Goal: Task Accomplishment & Management: Manage account settings

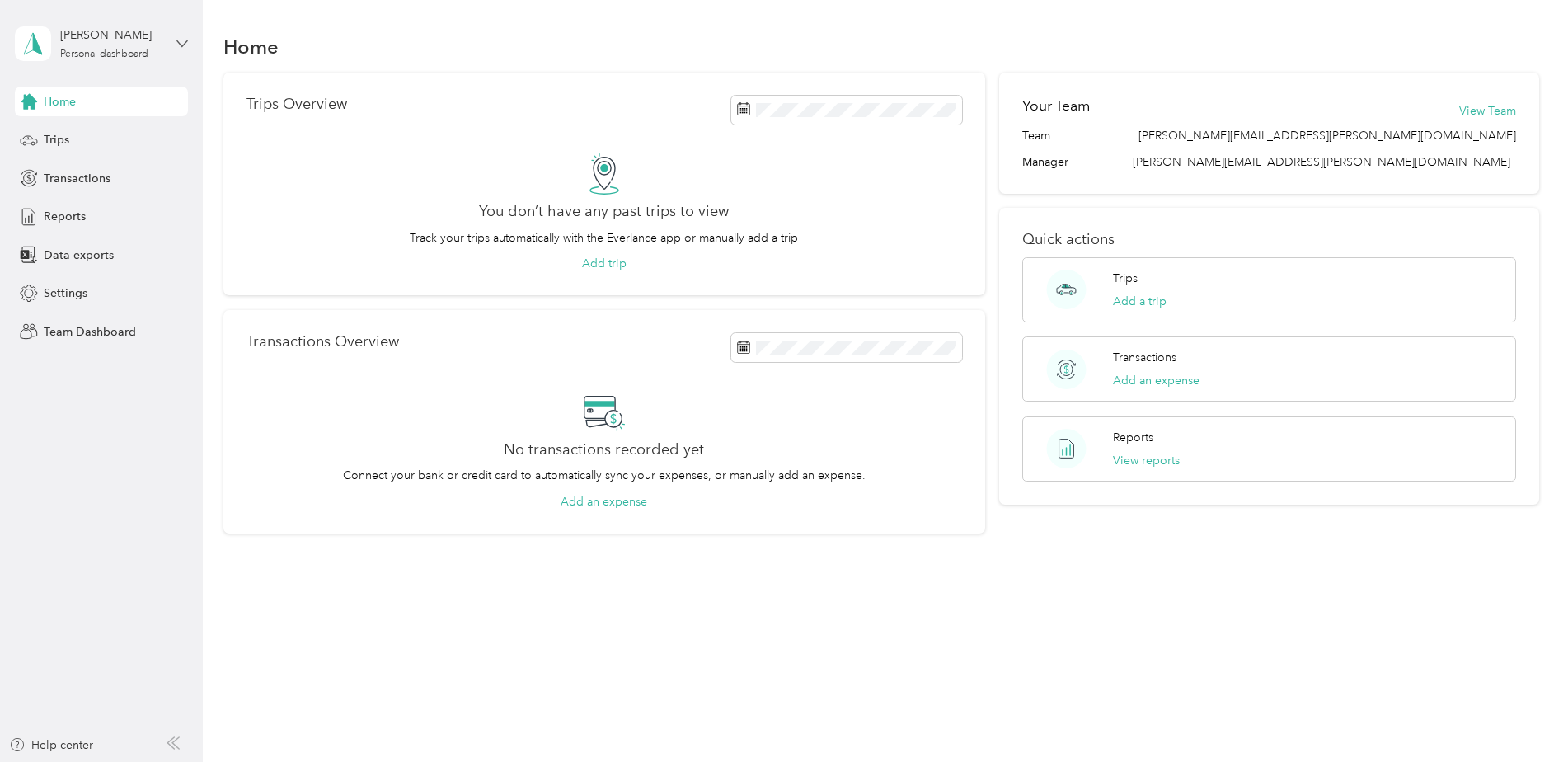
click at [186, 47] on icon at bounding box center [182, 44] width 12 height 12
click at [118, 136] on div "Team dashboard" at bounding box center [281, 133] width 511 height 29
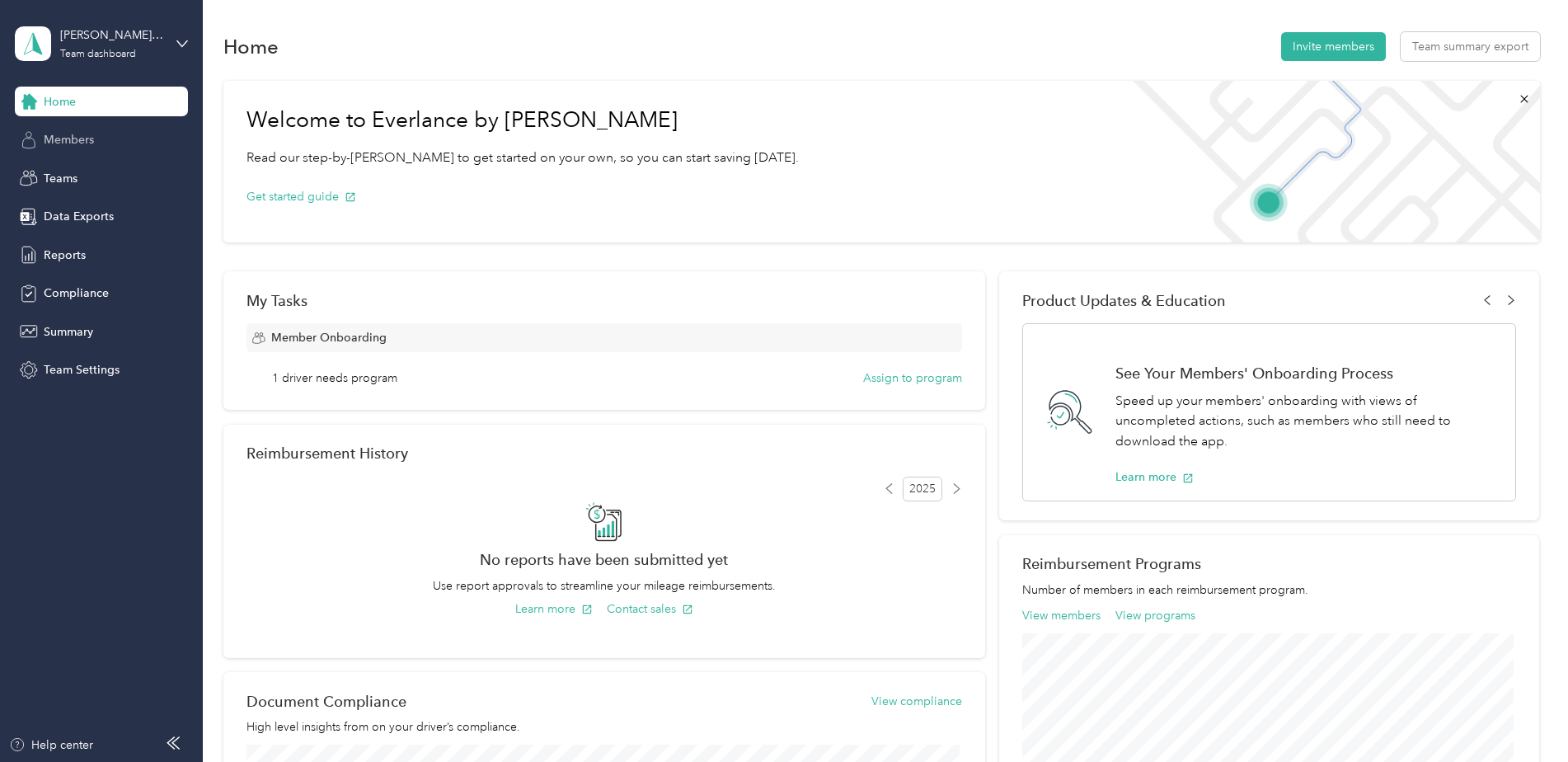
click at [60, 150] on div "Members" at bounding box center [101, 140] width 173 height 30
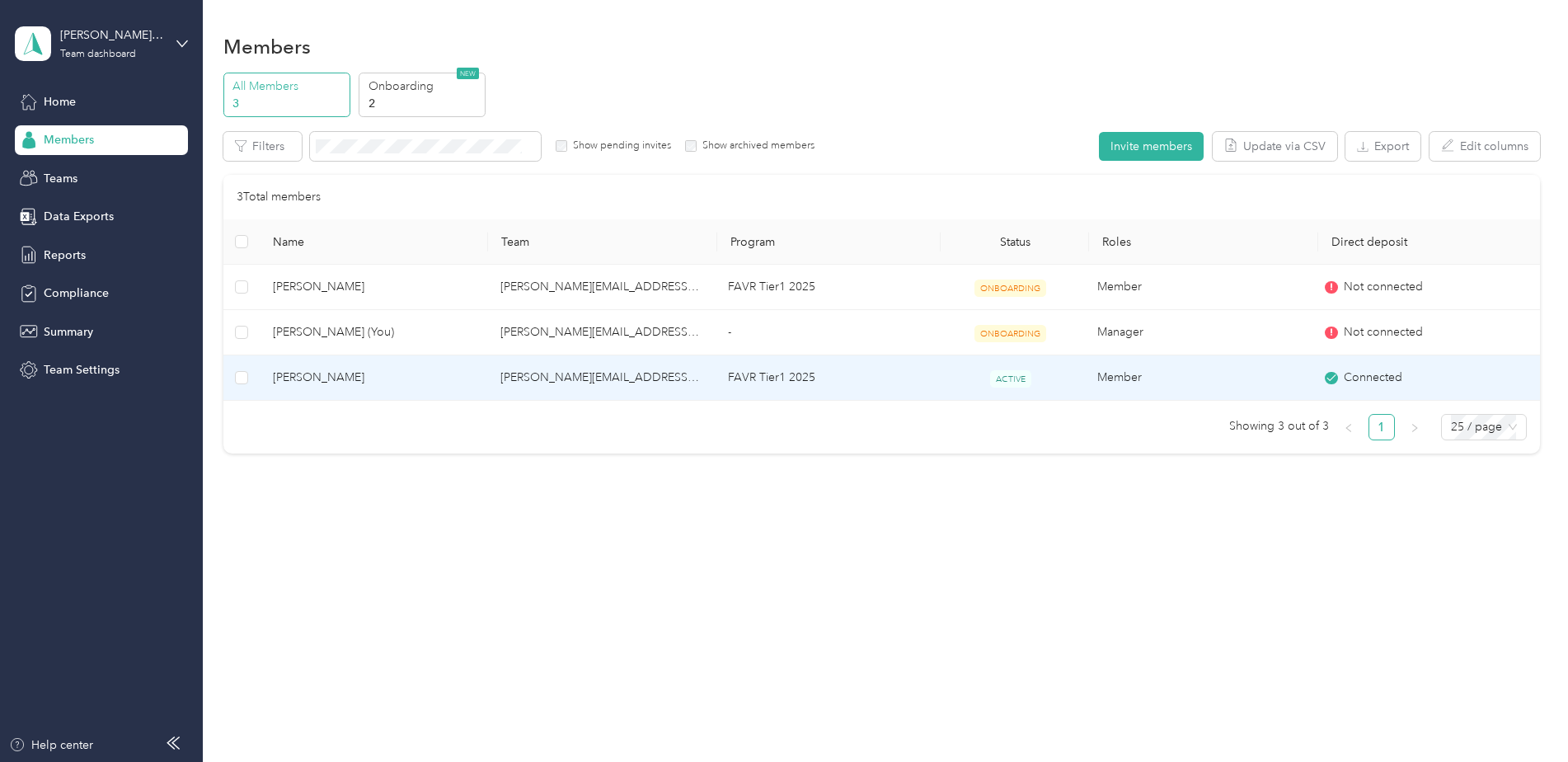
click at [361, 375] on span "[PERSON_NAME]" at bounding box center [373, 378] width 201 height 18
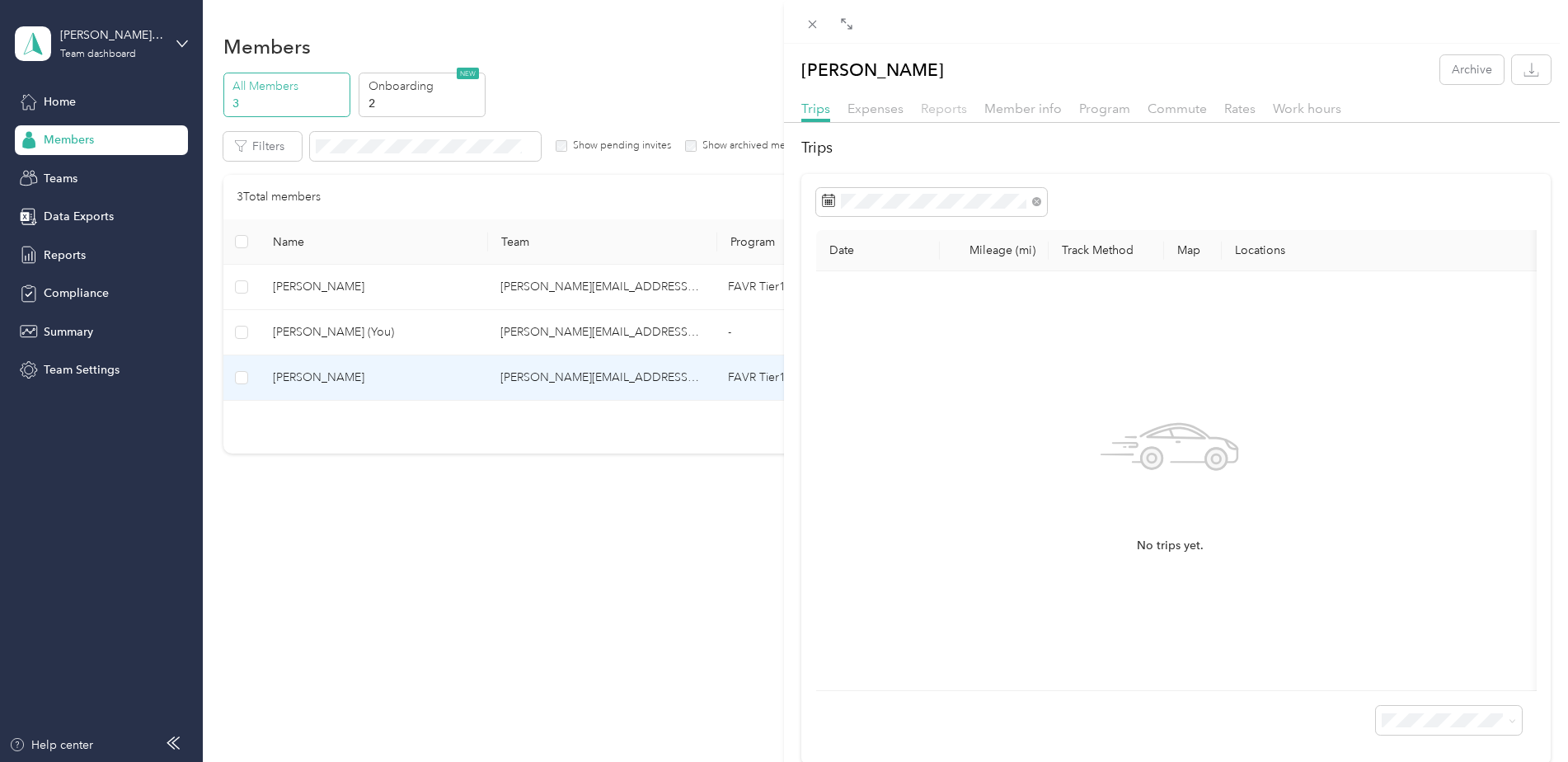
click at [942, 111] on span "Reports" at bounding box center [944, 108] width 46 height 15
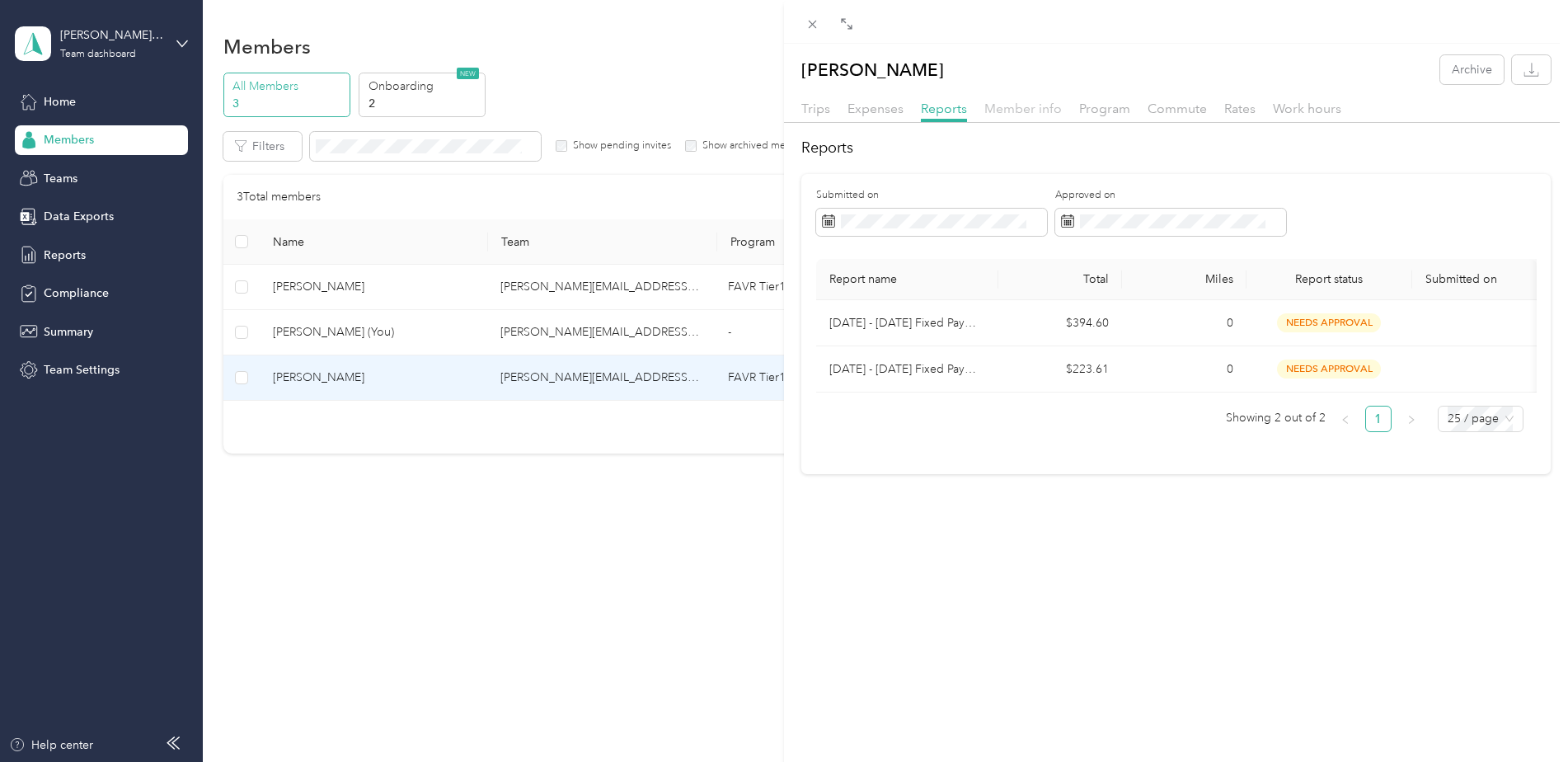
click at [1028, 106] on span "Member info" at bounding box center [1023, 108] width 77 height 15
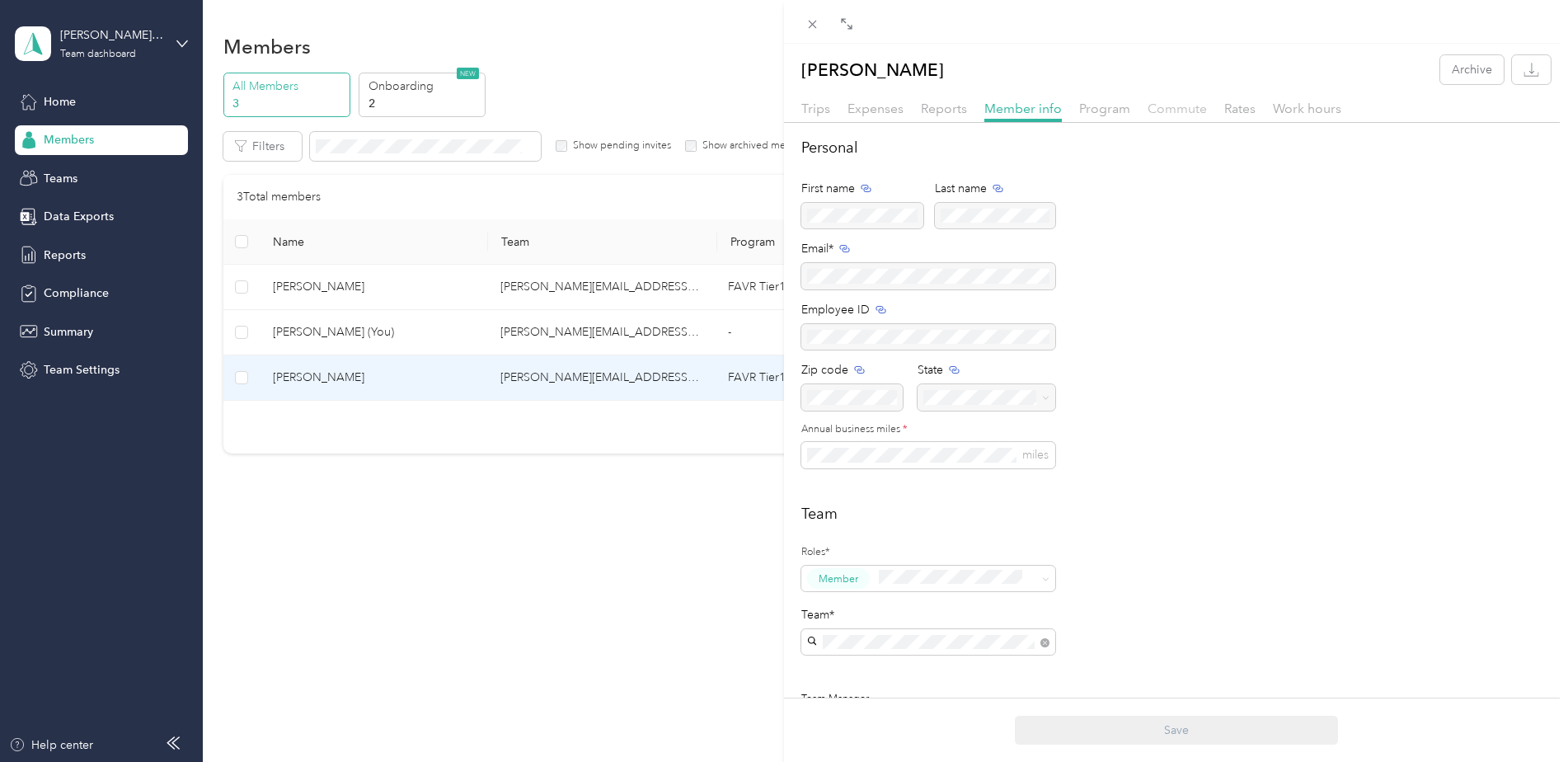
click at [1148, 112] on span "Commute" at bounding box center [1177, 108] width 59 height 15
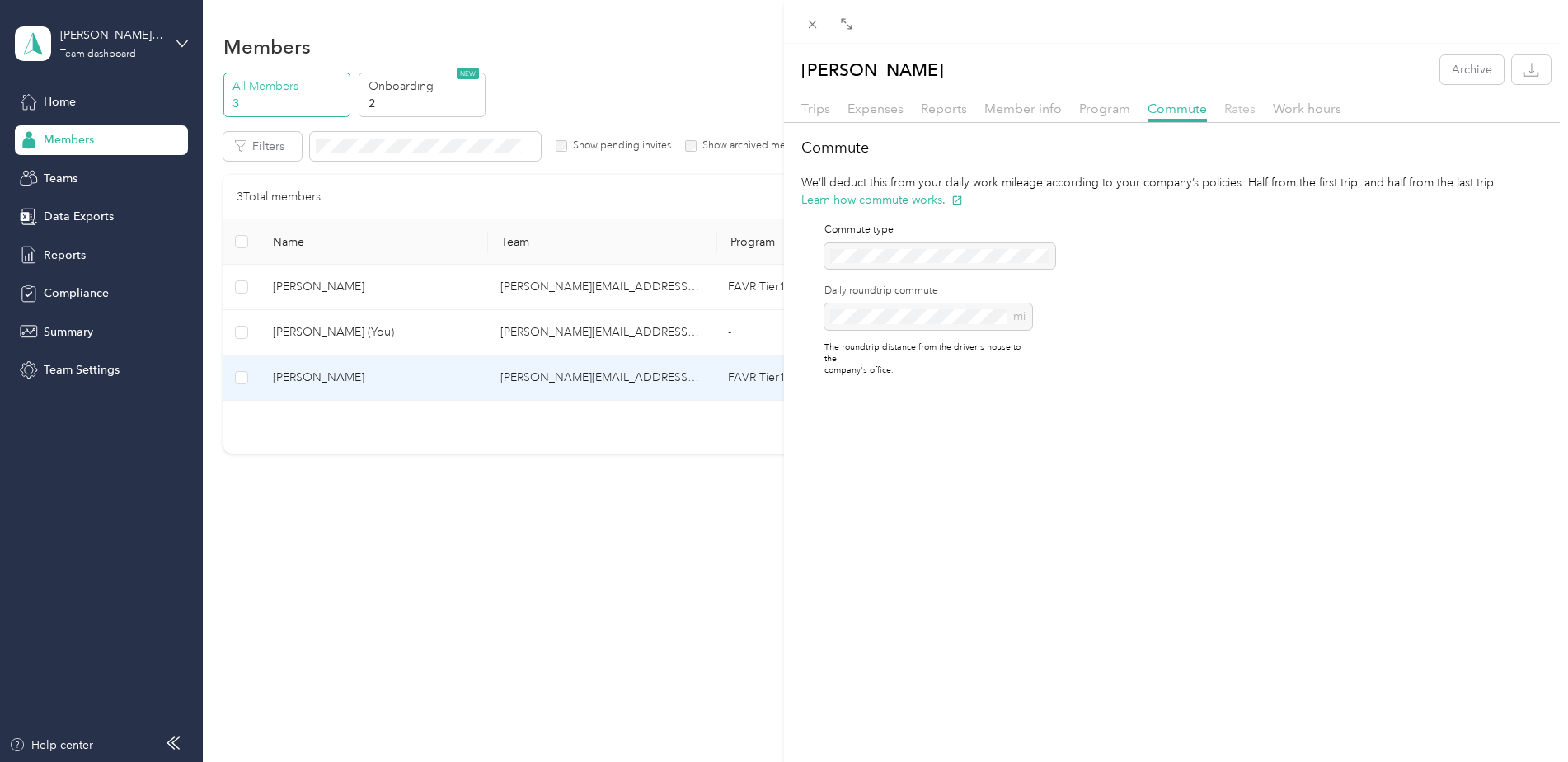
click at [1242, 107] on span "Rates" at bounding box center [1239, 108] width 31 height 15
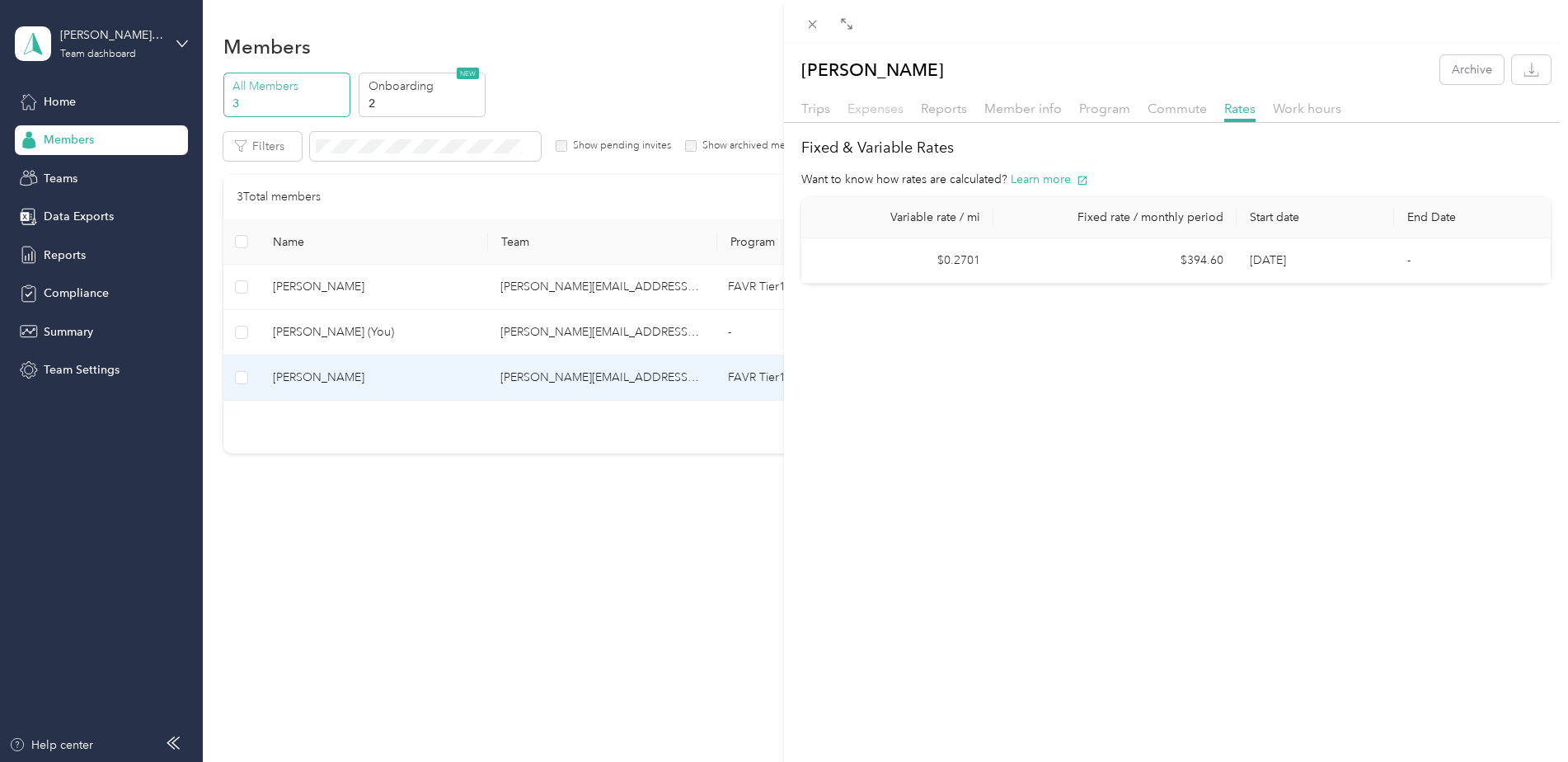
click at [895, 102] on span "Expenses" at bounding box center [875, 108] width 56 height 15
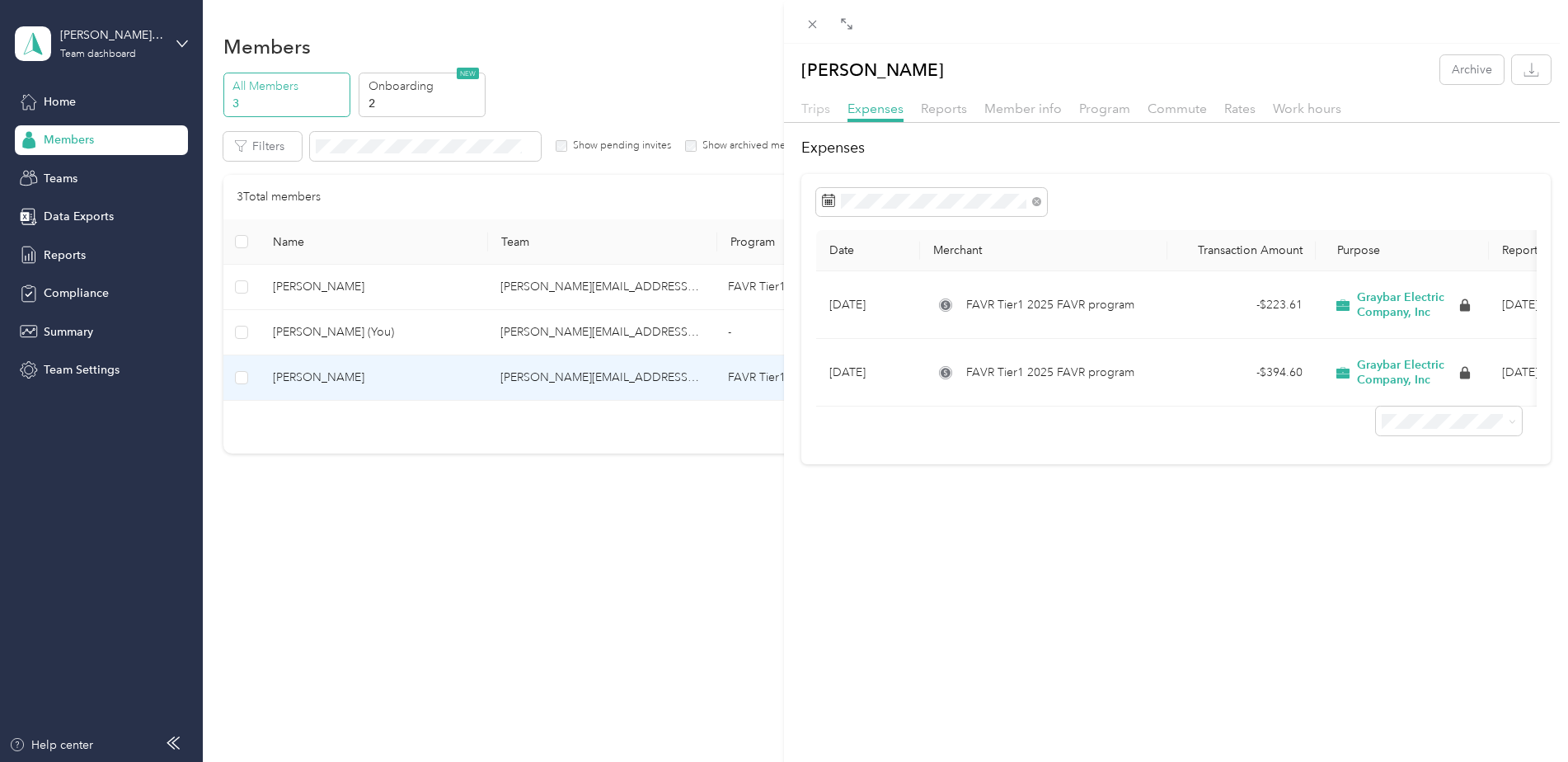
click at [804, 105] on span "Trips" at bounding box center [816, 108] width 29 height 15
